Goal: Task Accomplishment & Management: Use online tool/utility

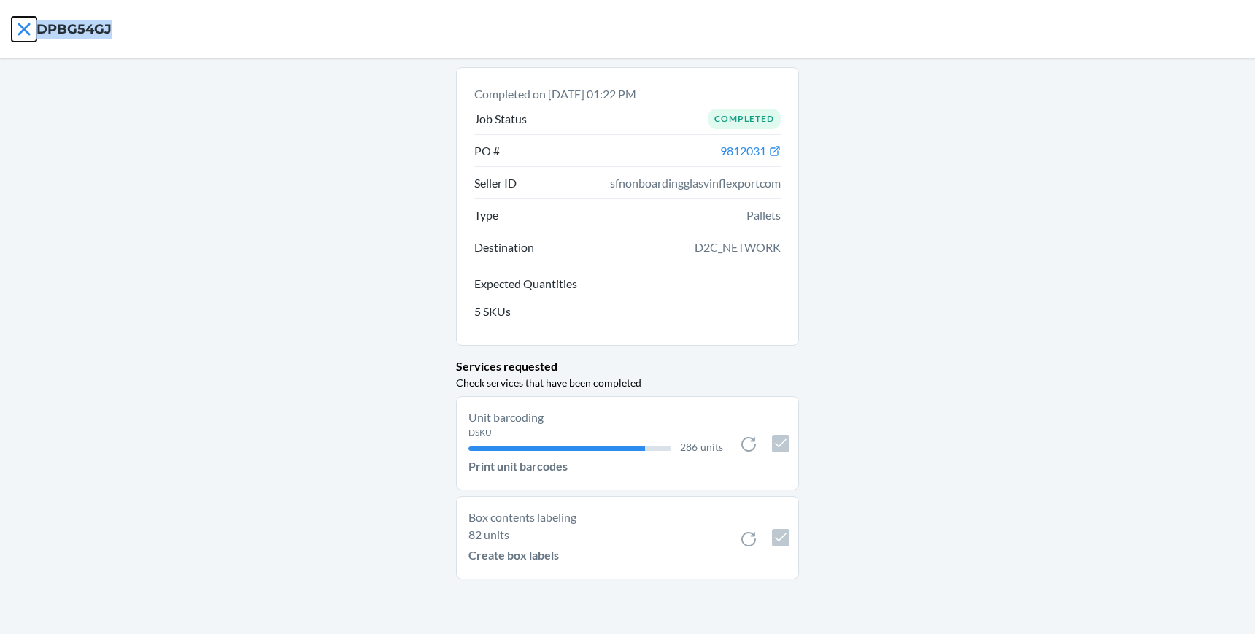
click at [31, 35] on icon at bounding box center [24, 29] width 25 height 25
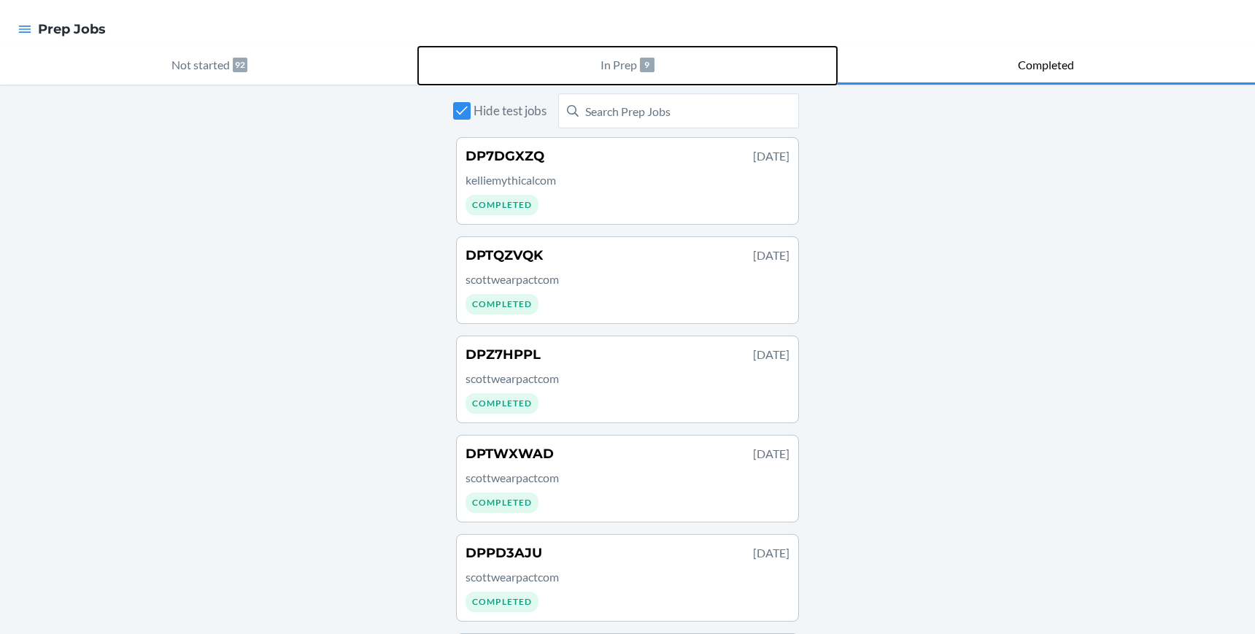
click at [627, 66] on p "In Prep" at bounding box center [618, 65] width 36 height 18
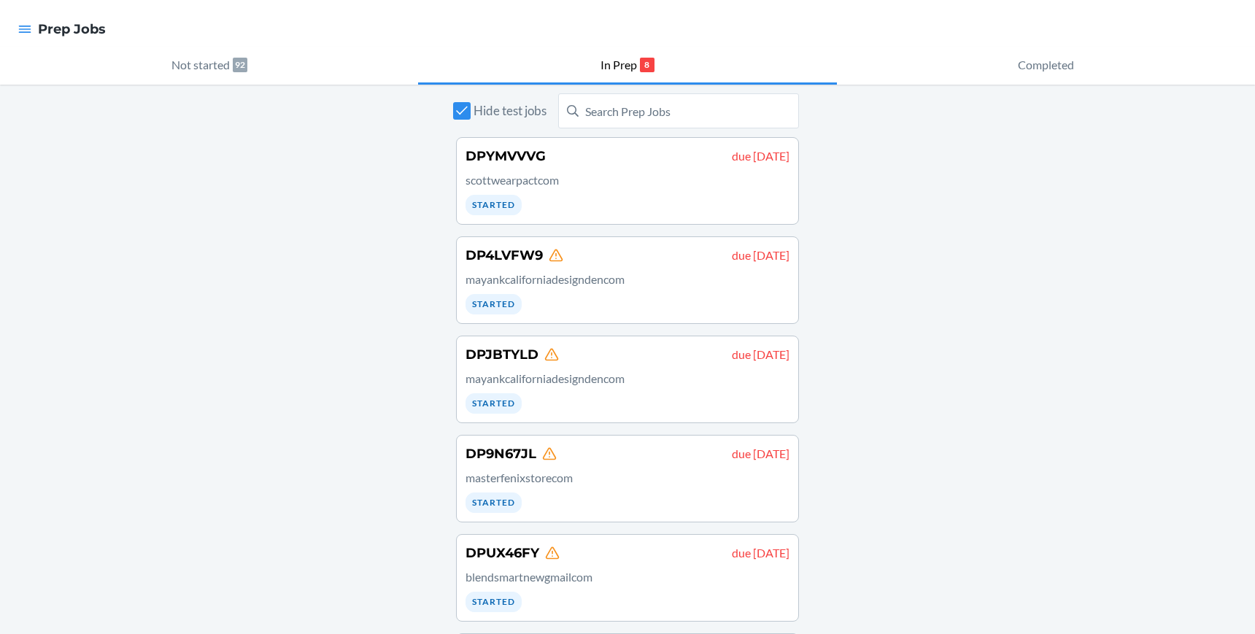
click at [817, 317] on div "Hide test jobs DPYMVVVG due August 19 scottwearpactcom Started DP4LVFW9 due Aug…" at bounding box center [627, 512] width 1255 height 855
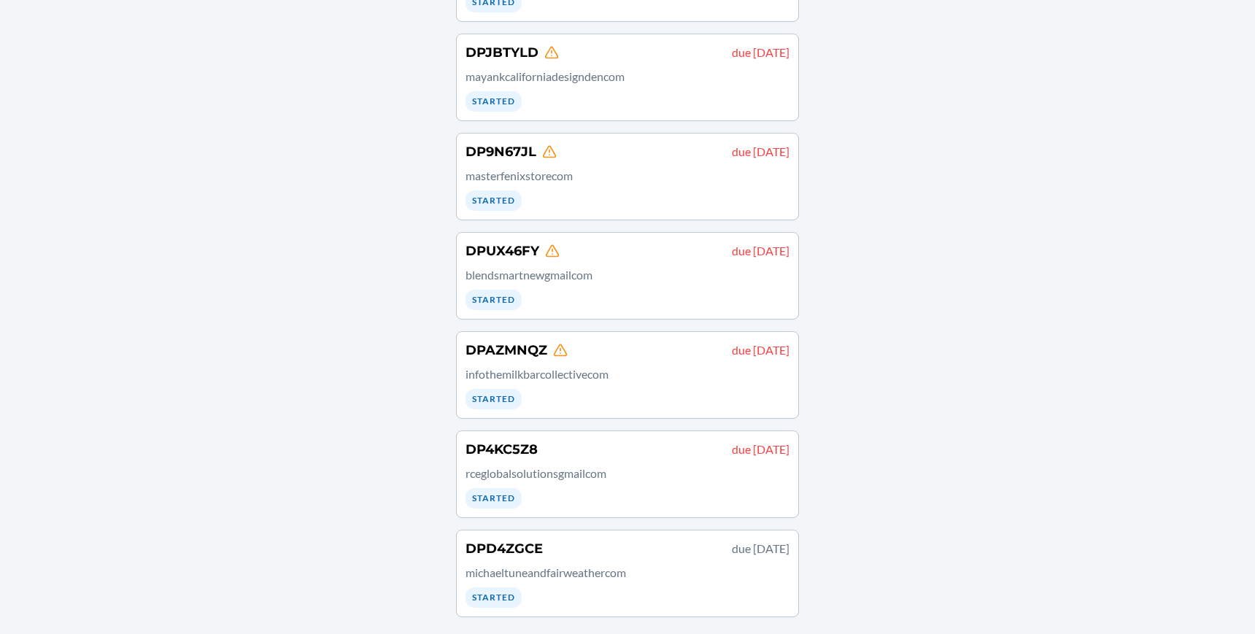
scroll to position [306, 0]
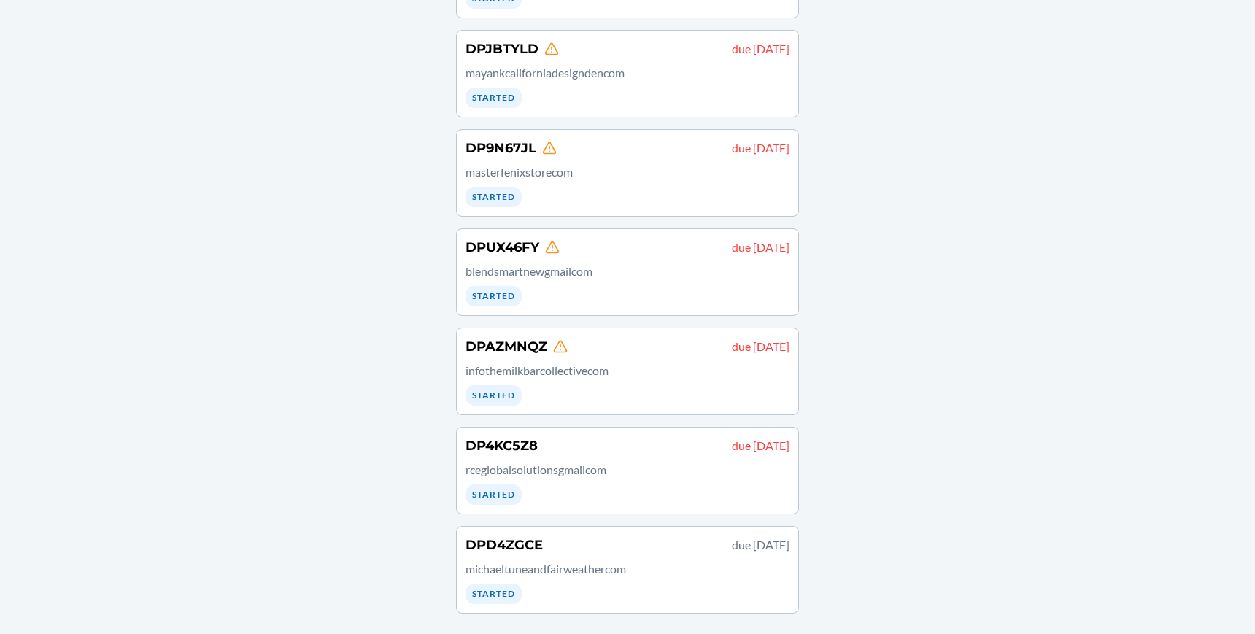
click at [293, 211] on div "Hide test jobs DPYMVVVG due August 19 scottwearpactcom Started DP4LVFW9 due Aug…" at bounding box center [627, 206] width 1255 height 855
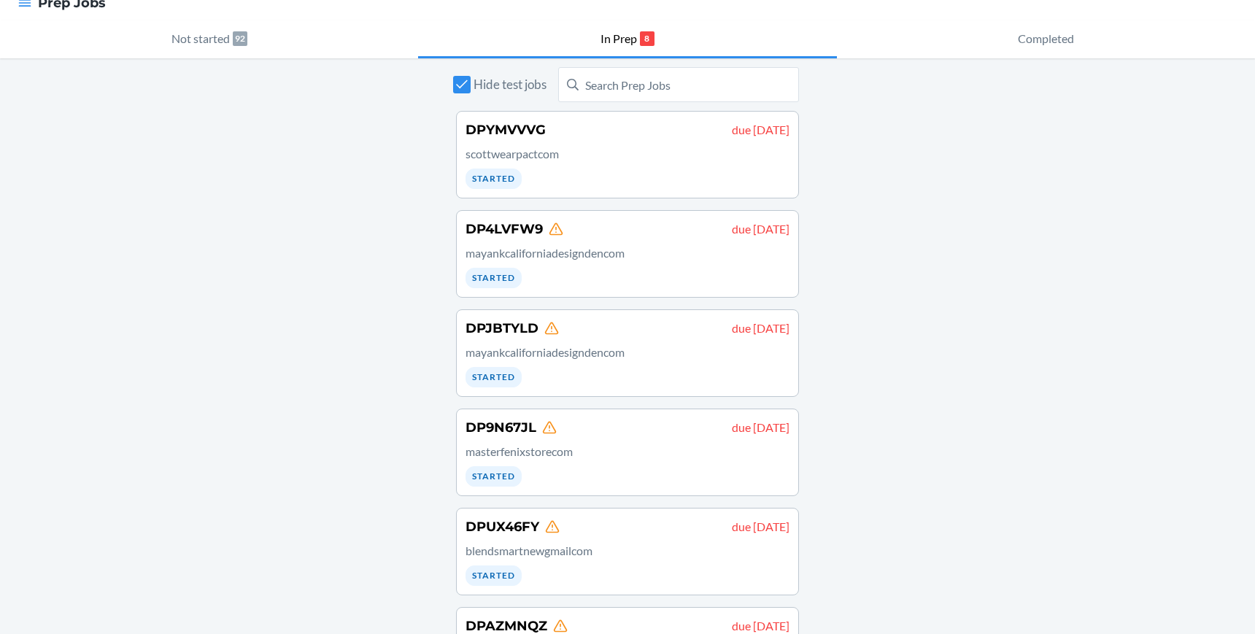
scroll to position [0, 0]
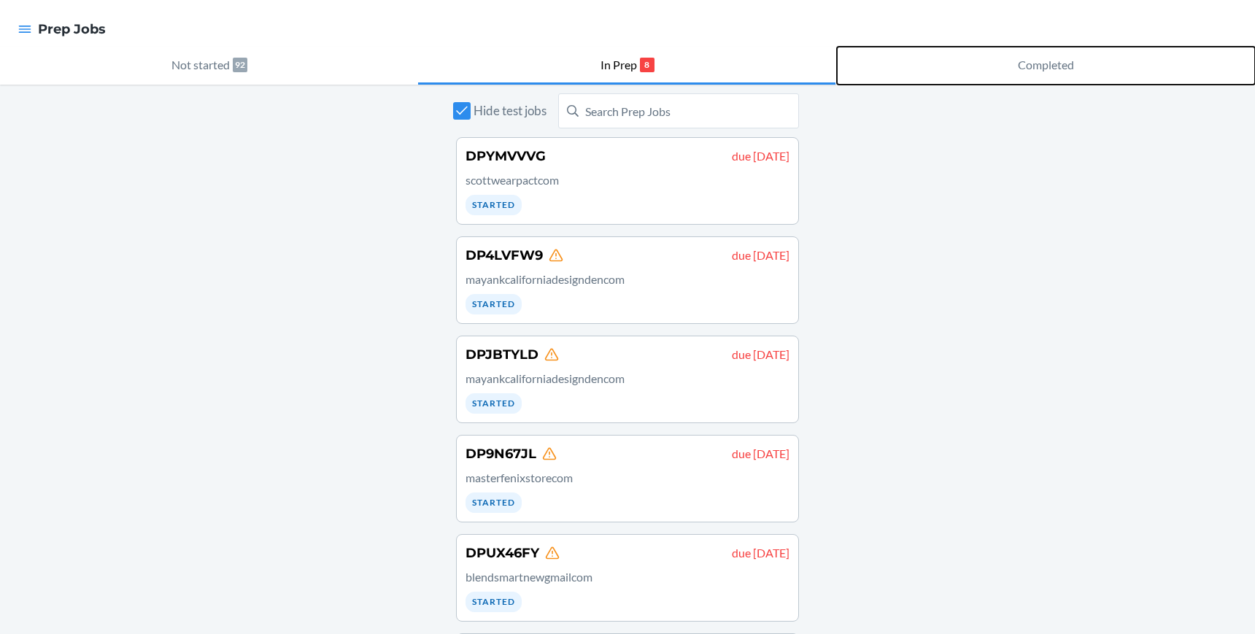
click at [1023, 64] on p "Completed" at bounding box center [1046, 65] width 56 height 18
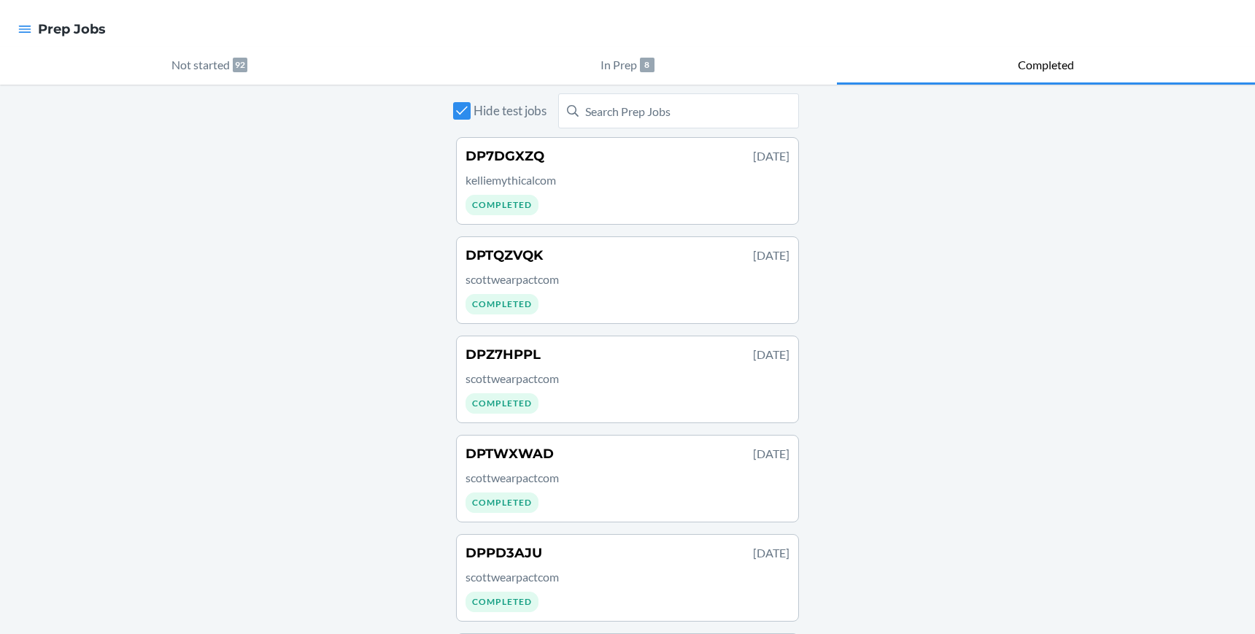
click at [677, 202] on div "DP7DGXZQ Sep 24, 2025 kelliemythicalcom Completed" at bounding box center [627, 181] width 324 height 69
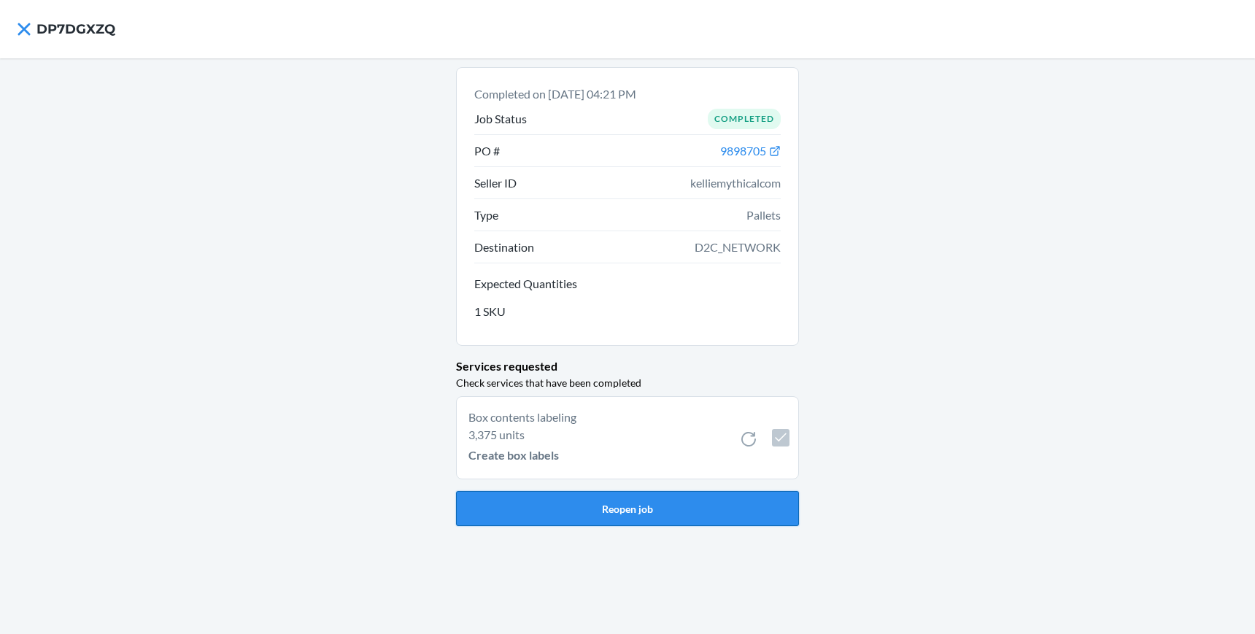
click at [646, 511] on button "Reopen job" at bounding box center [627, 508] width 343 height 35
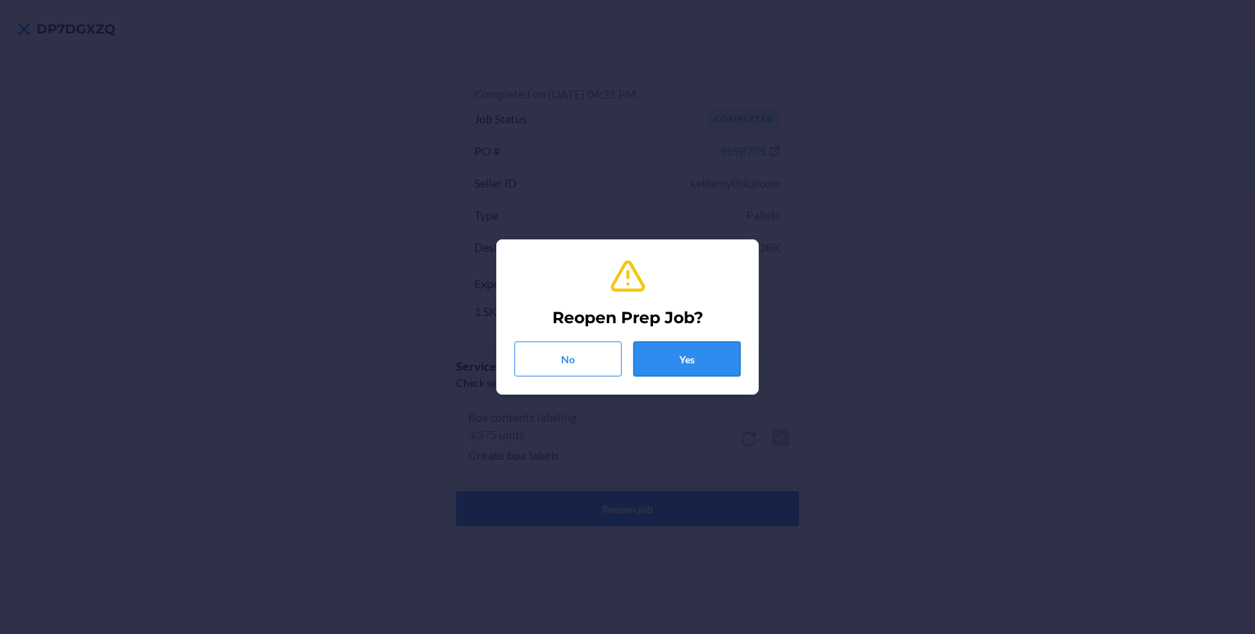
click at [706, 362] on button "Yes" at bounding box center [686, 358] width 107 height 35
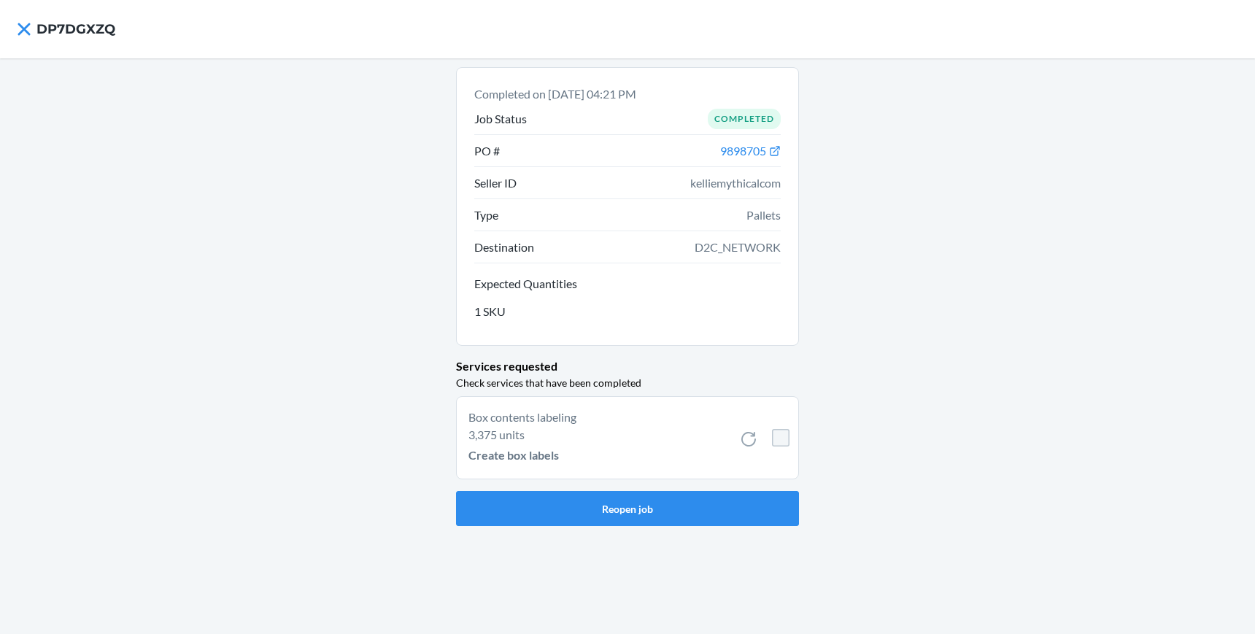
checkbox input "false"
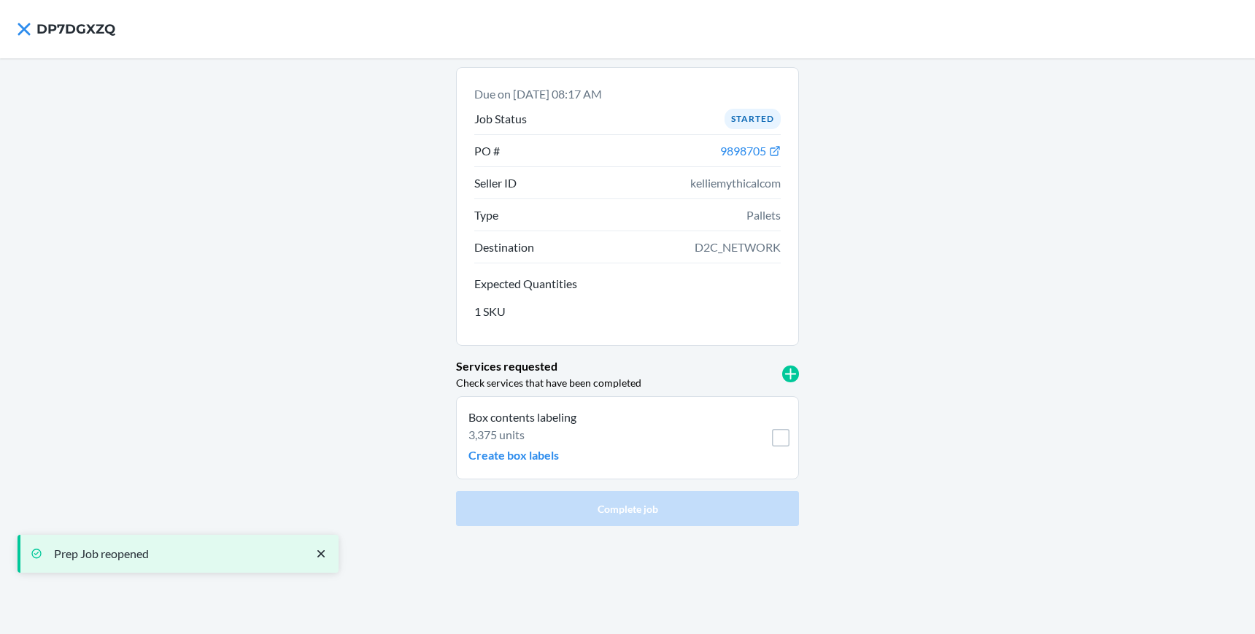
click at [904, 334] on div "Due on Sep 26, 2025, 08:17 AM Job Status Started PO # 9898705 Seller ID kelliem…" at bounding box center [627, 346] width 1255 height 576
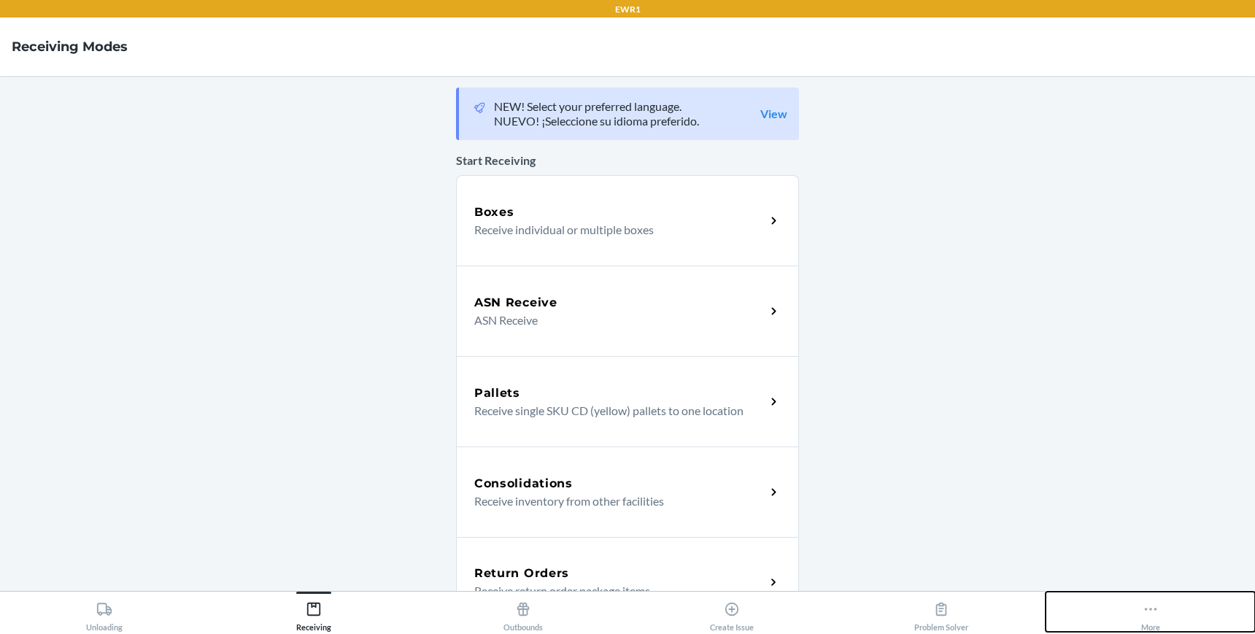
click at [1148, 617] on div "More" at bounding box center [1150, 613] width 19 height 36
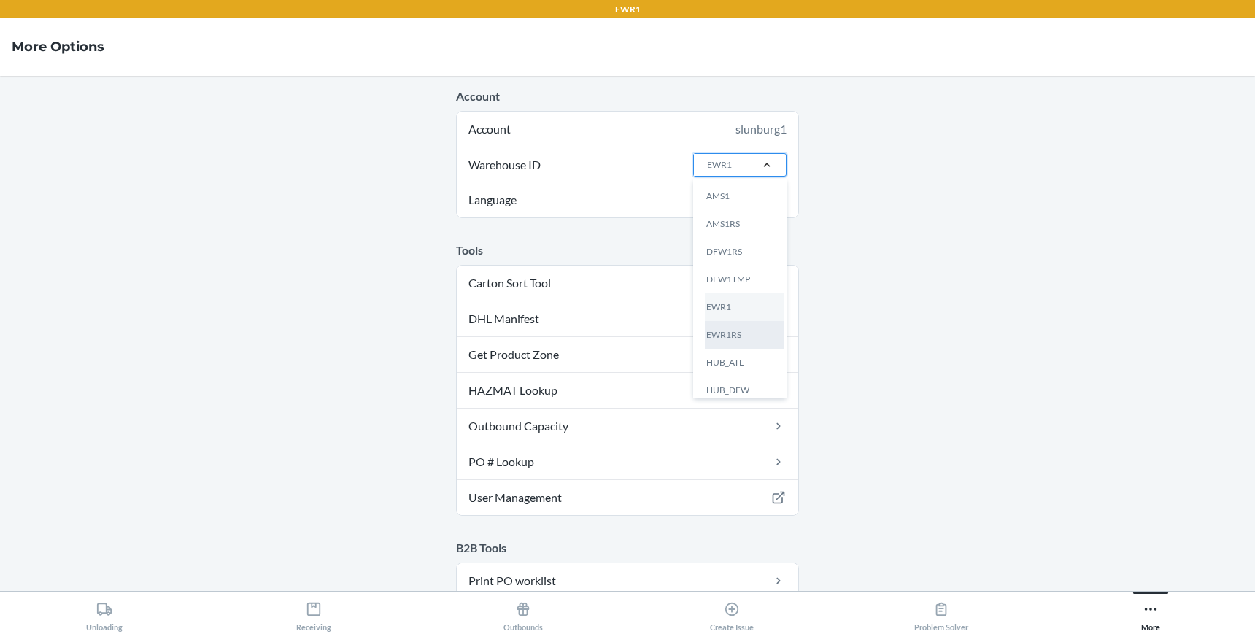
click at [731, 334] on div "EWR1RS" at bounding box center [744, 335] width 79 height 28
click at [707, 171] on input "Warehouse ID option EWR1RS focused, 6 of 25. 25 results available. Use Up and D…" at bounding box center [705, 164] width 1 height 13
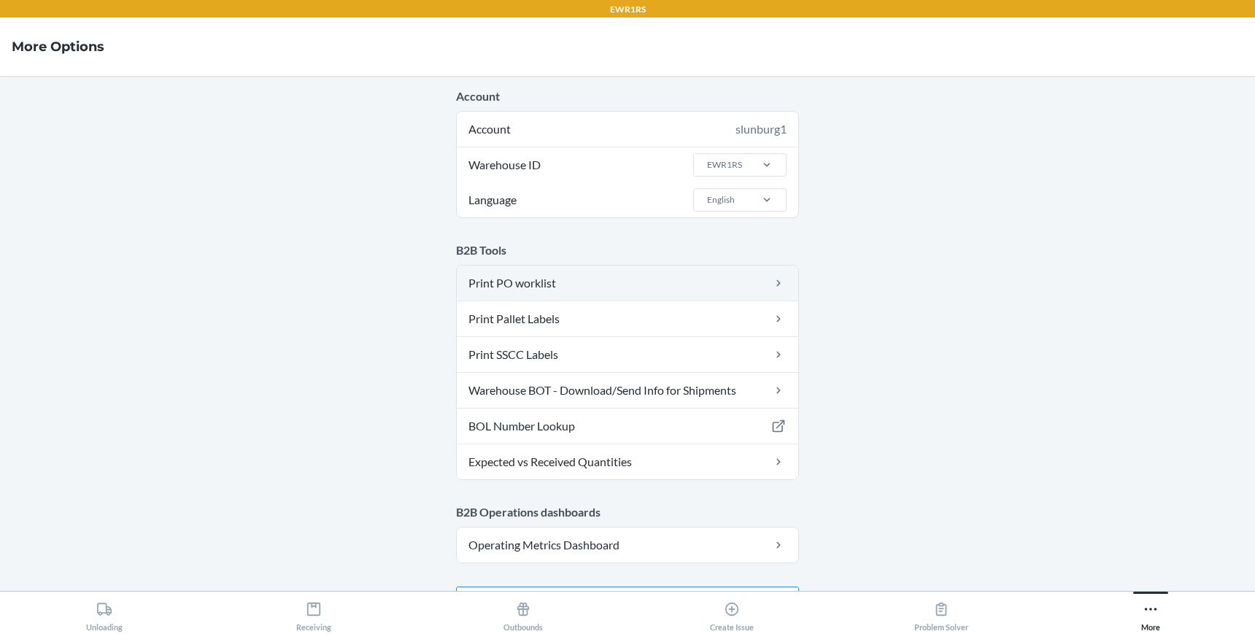
click at [578, 275] on link "Print PO worklist" at bounding box center [627, 283] width 341 height 35
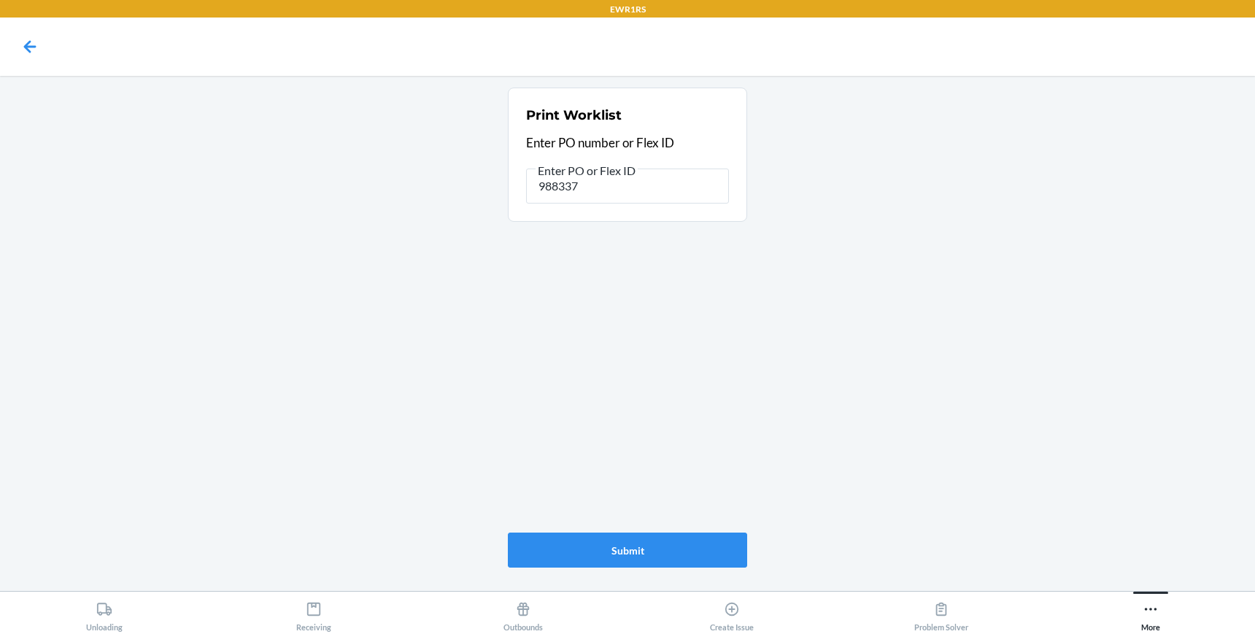
type input "9883374"
